Goal: Transaction & Acquisition: Purchase product/service

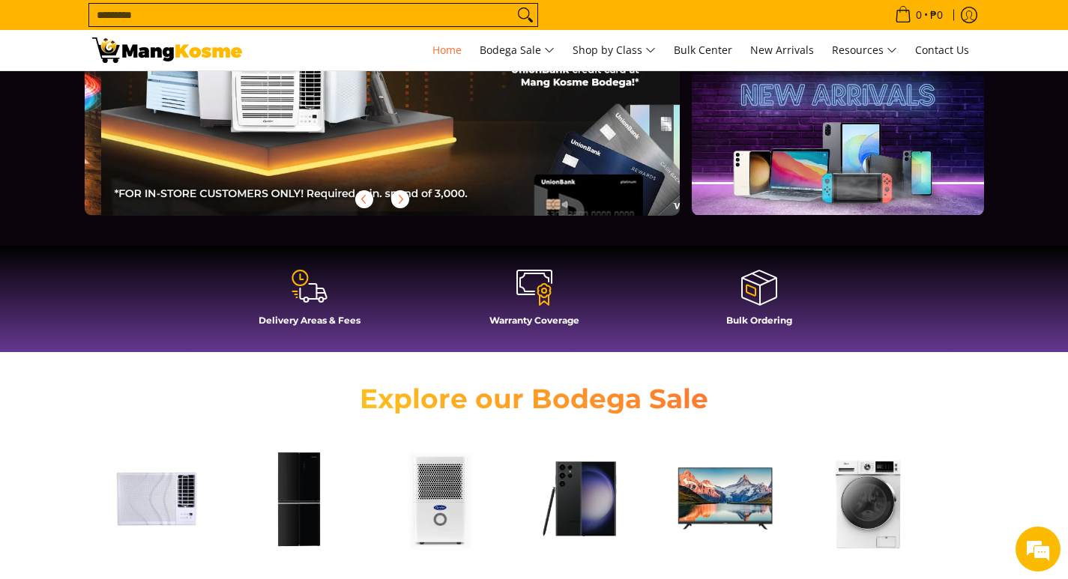
scroll to position [0, 1191]
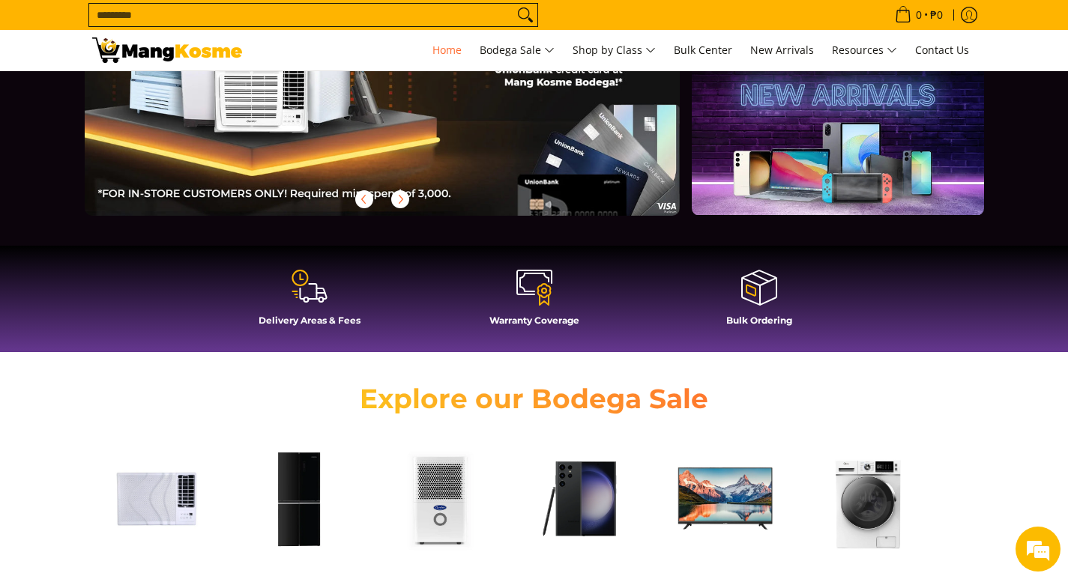
click at [312, 296] on icon at bounding box center [309, 286] width 36 height 36
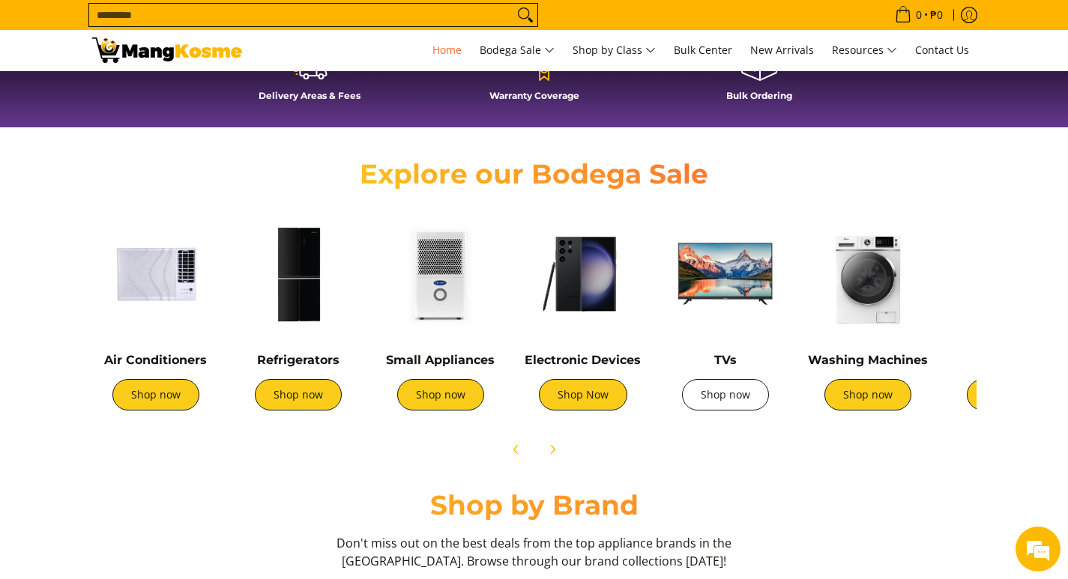
click at [709, 402] on link "Shop now" at bounding box center [725, 394] width 87 height 31
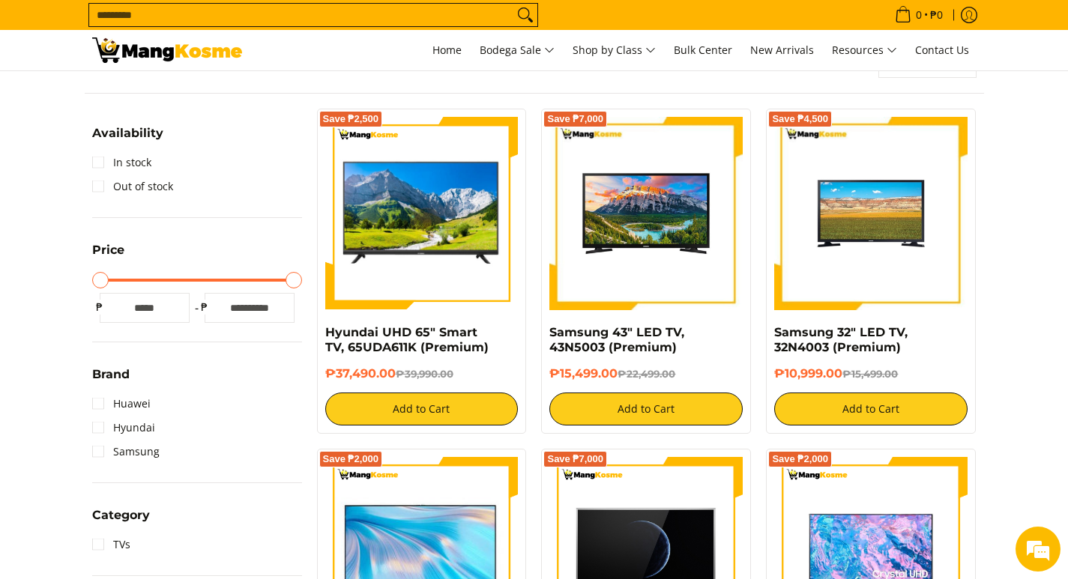
scroll to position [225, 0]
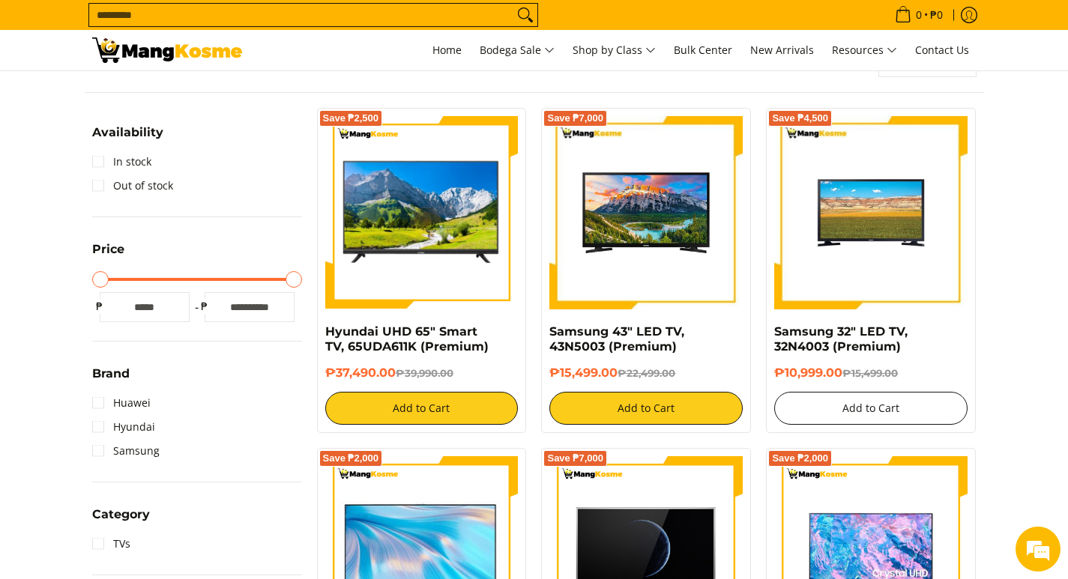
click at [877, 400] on button "Add to Cart" at bounding box center [870, 408] width 193 height 33
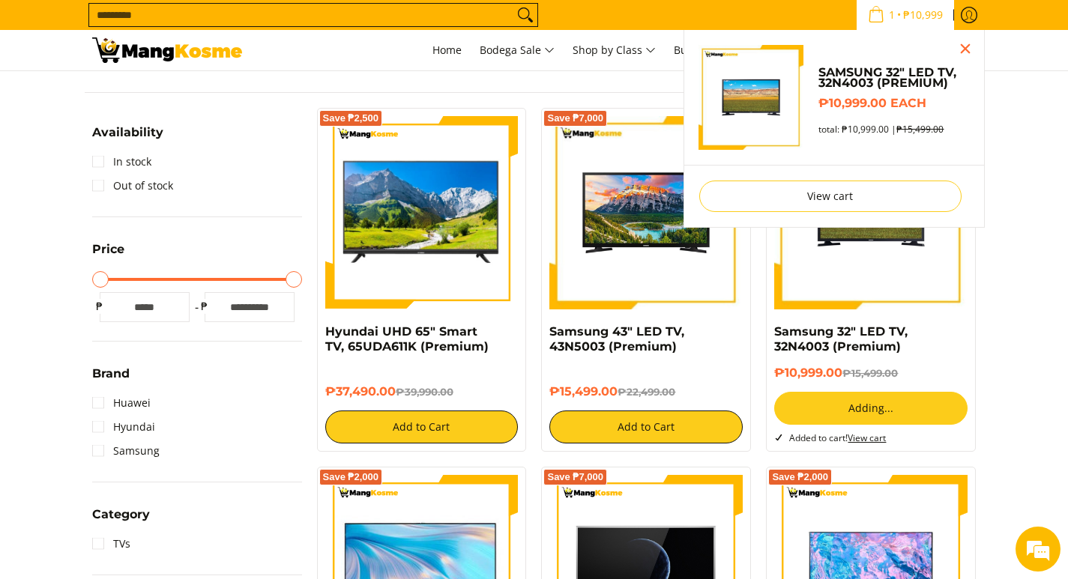
scroll to position [184, 0]
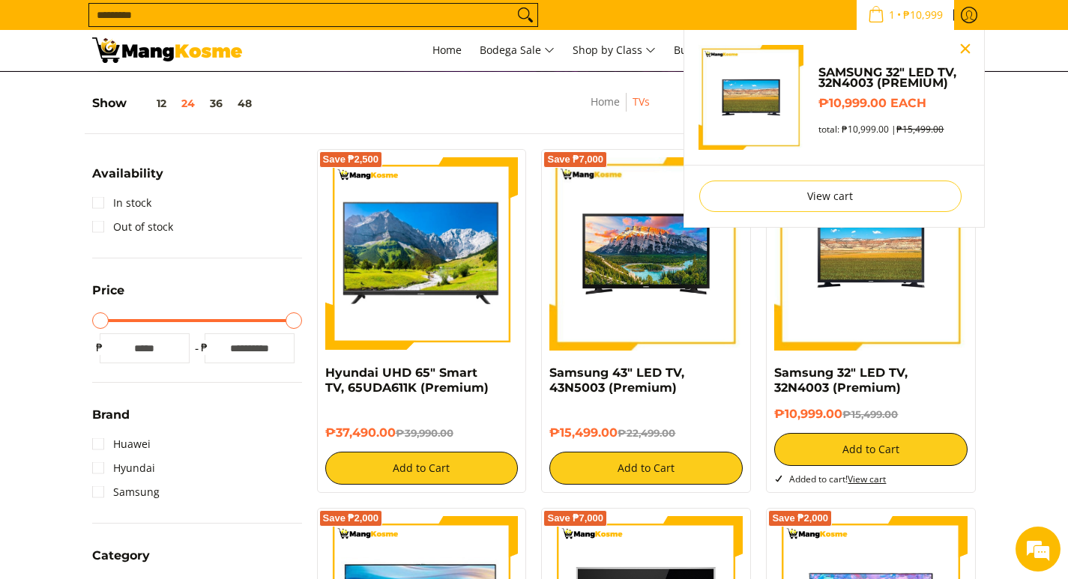
click at [963, 46] on button "Close pop up" at bounding box center [965, 48] width 22 height 22
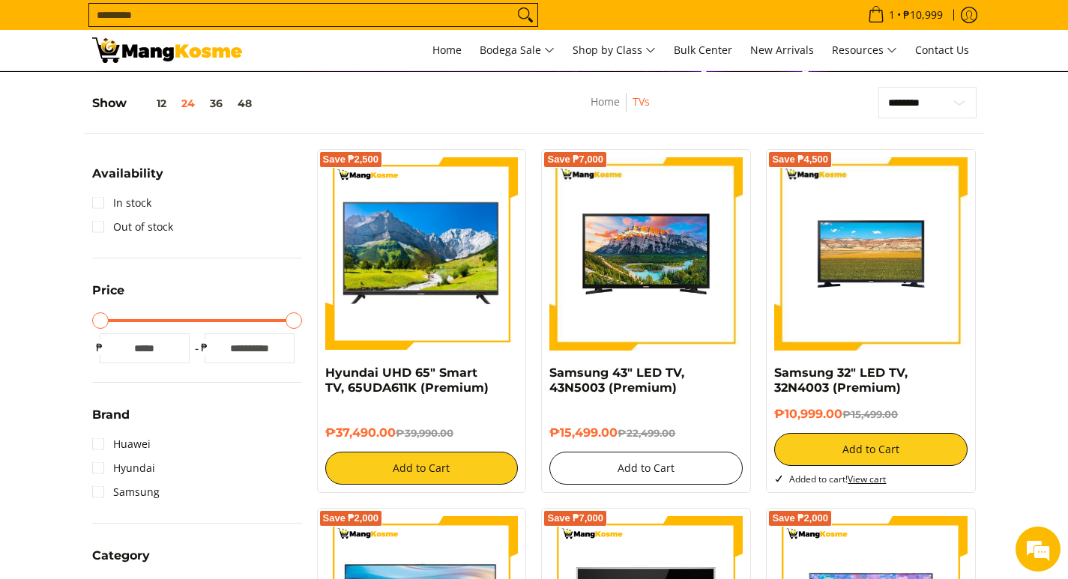
click at [629, 464] on button "Add to Cart" at bounding box center [645, 468] width 193 height 33
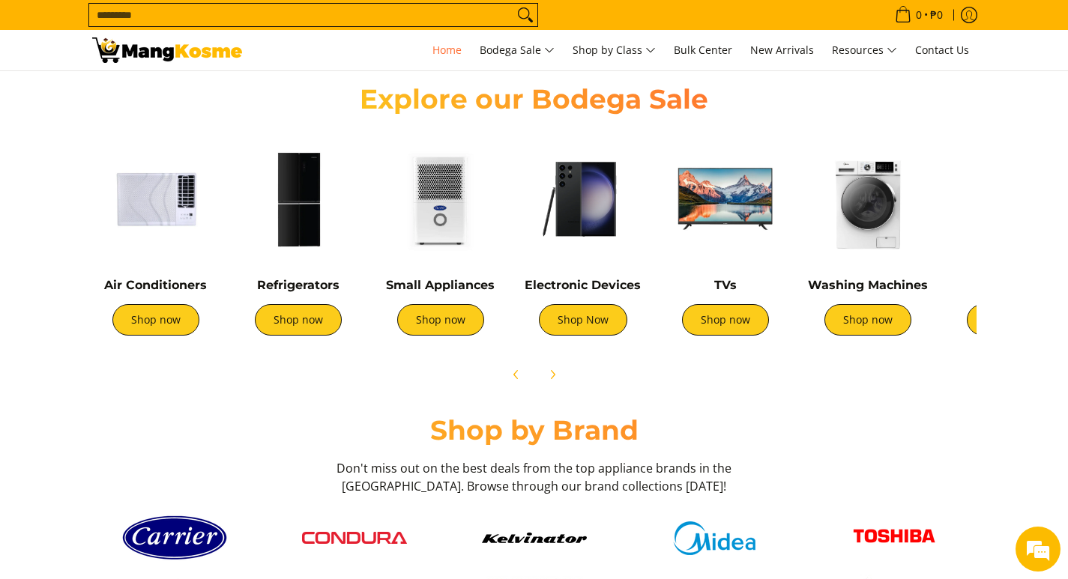
scroll to position [0, 596]
click at [871, 229] on img at bounding box center [867, 199] width 127 height 127
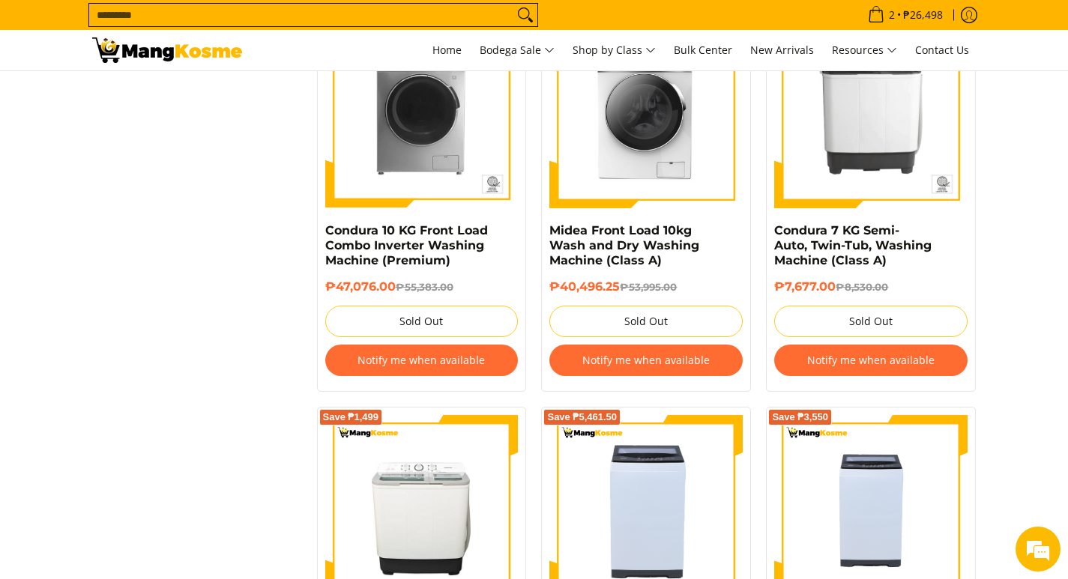
scroll to position [1573, 0]
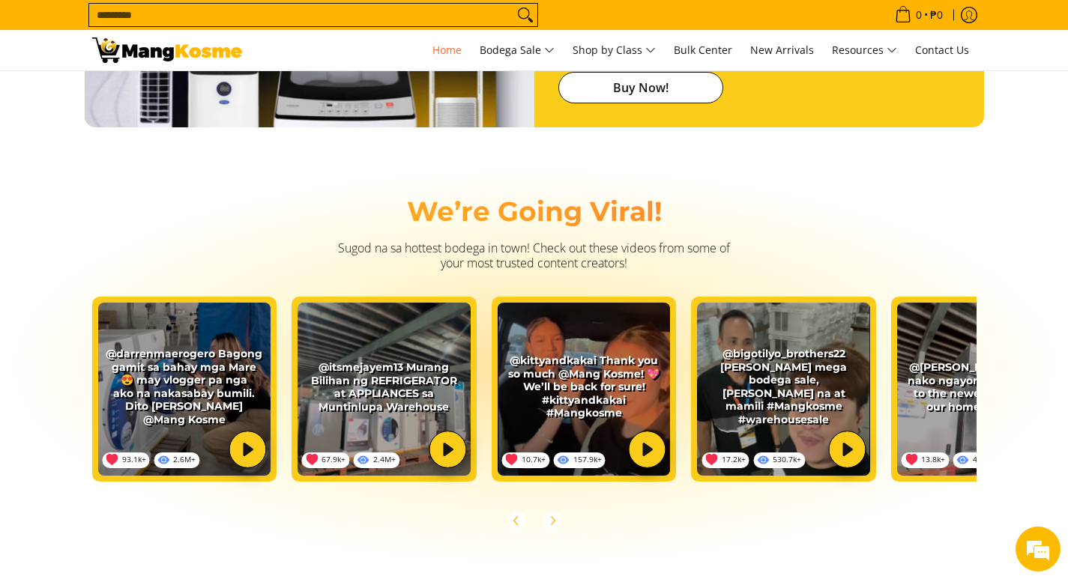
scroll to position [2622, 0]
